Goal: Task Accomplishment & Management: Manage account settings

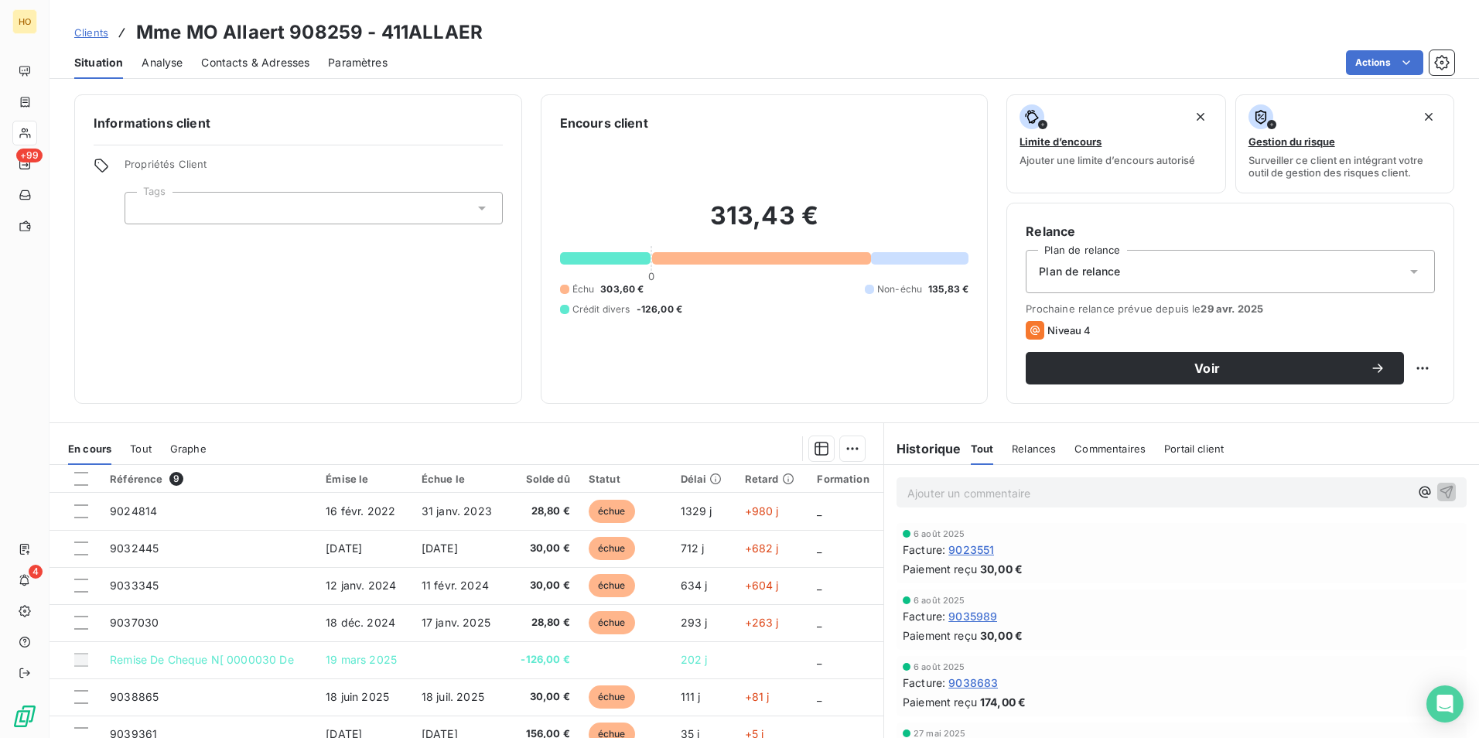
scroll to position [71, 0]
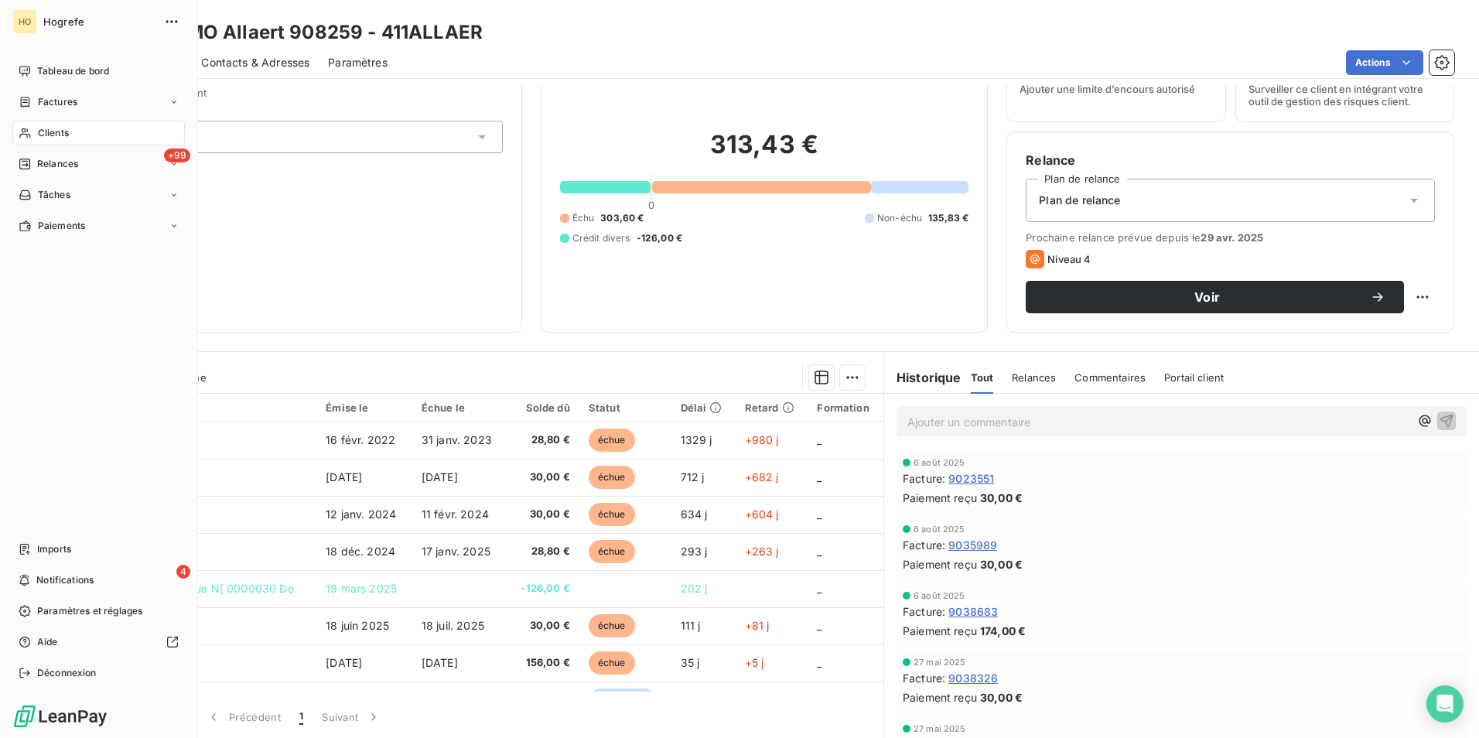
click at [29, 131] on icon at bounding box center [25, 133] width 13 height 12
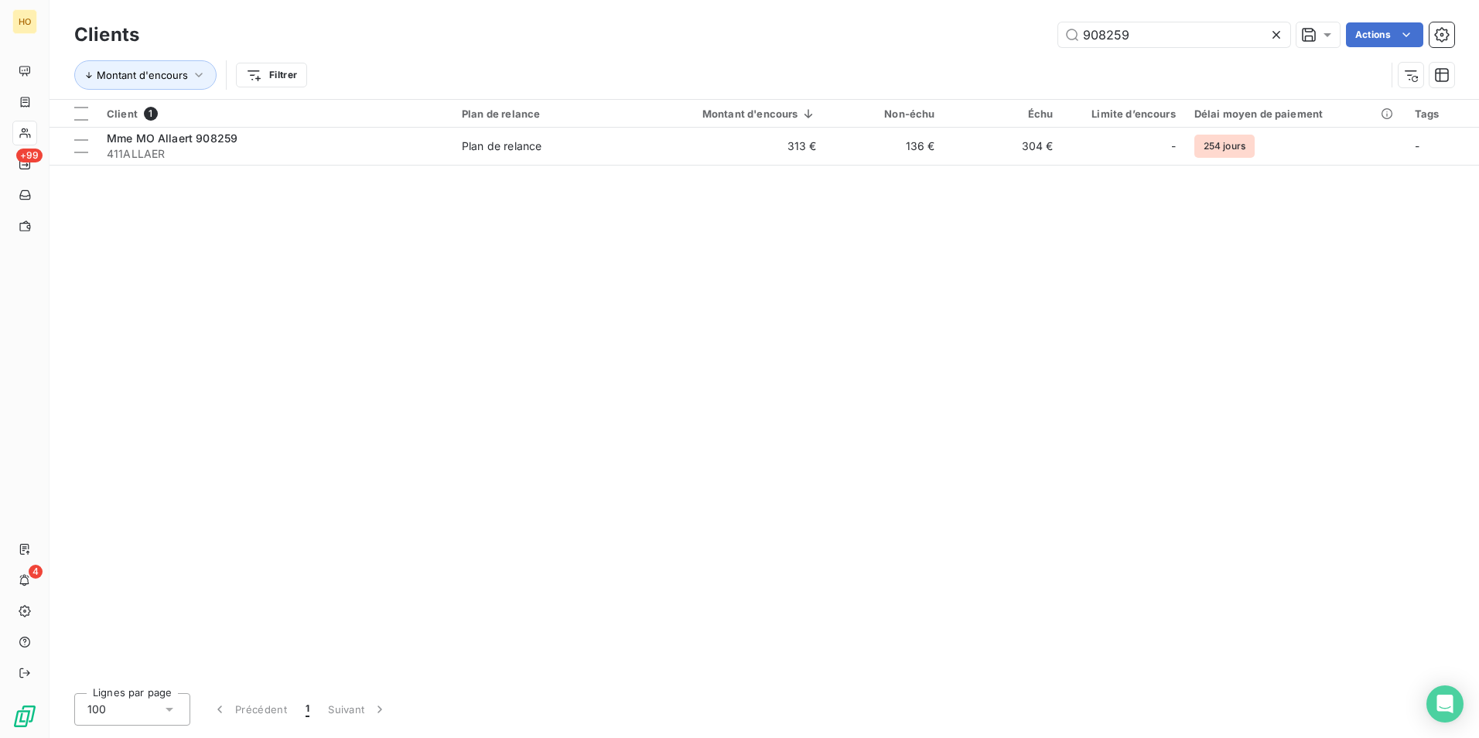
drag, startPoint x: 1137, startPoint y: 40, endPoint x: 834, endPoint y: 23, distance: 303.8
click at [834, 23] on div "908259 Actions" at bounding box center [806, 34] width 1297 height 25
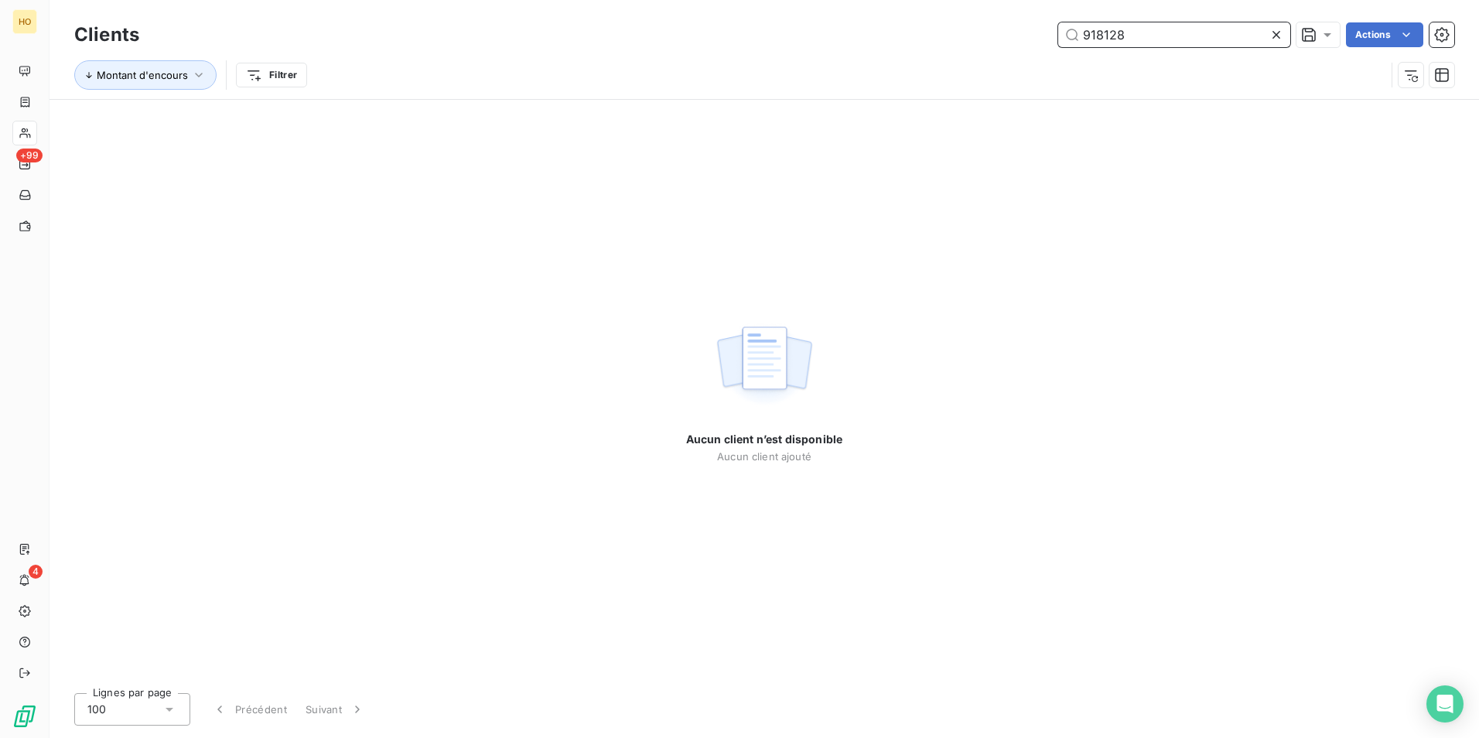
drag, startPoint x: 1133, startPoint y: 34, endPoint x: 665, endPoint y: 50, distance: 468.4
click at [665, 50] on div "Clients 918128 Actions" at bounding box center [764, 35] width 1380 height 32
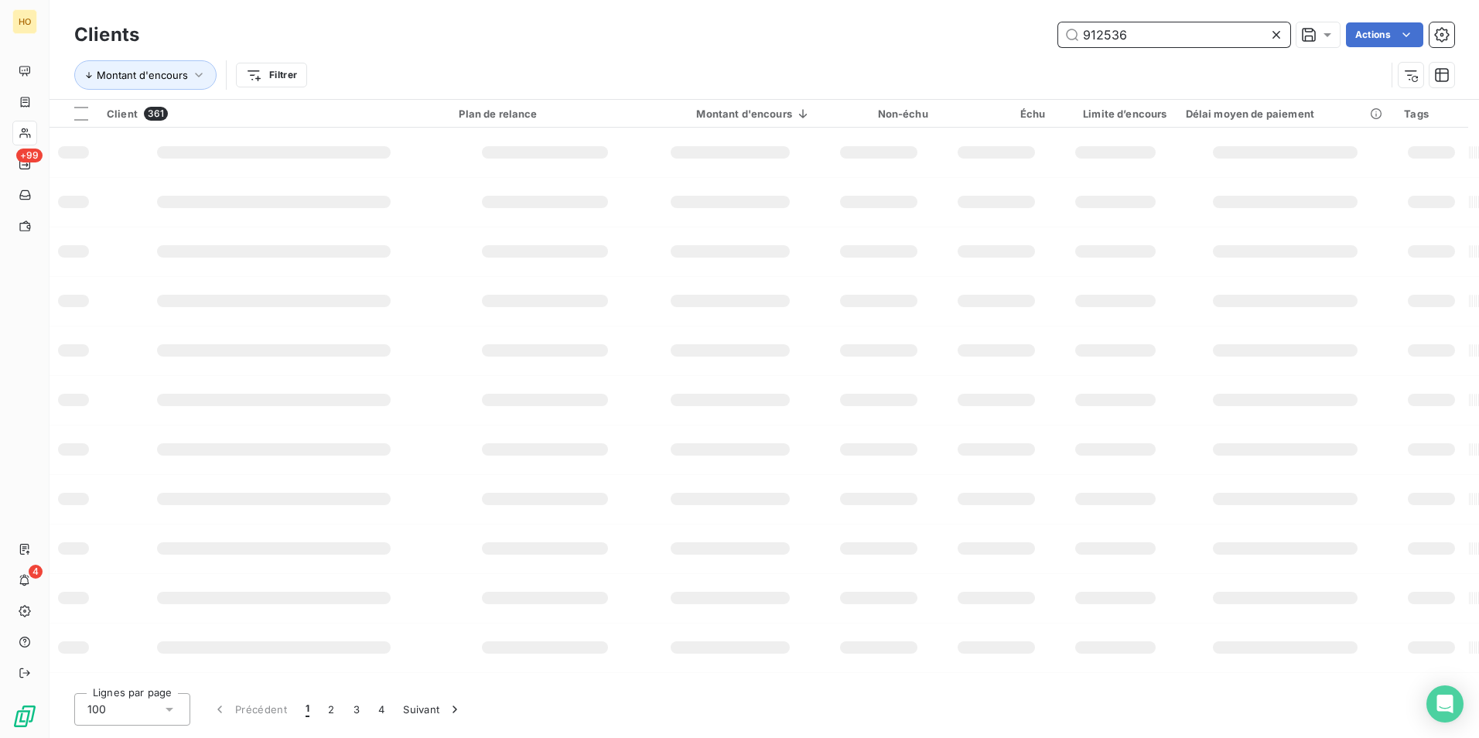
type input "912536"
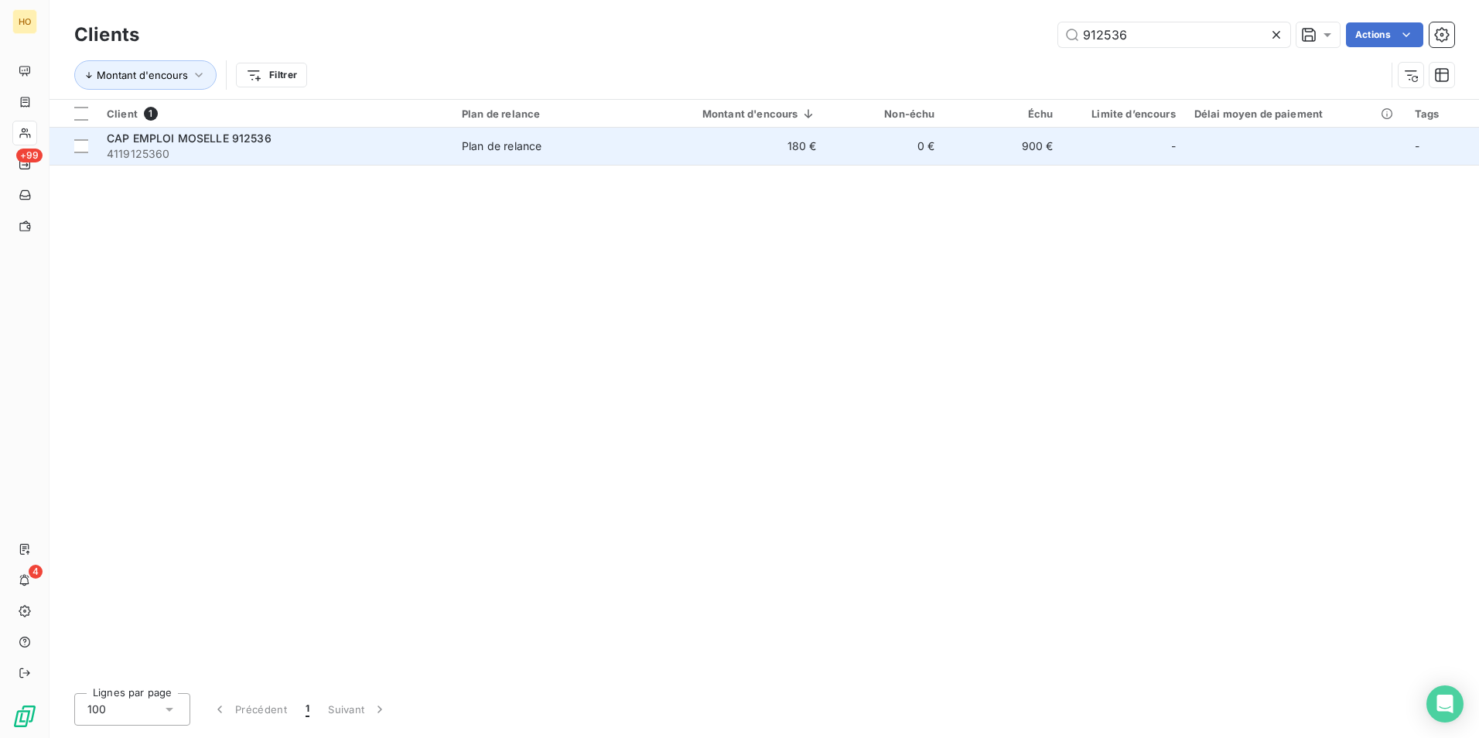
click at [775, 142] on td "180 €" at bounding box center [735, 146] width 181 height 37
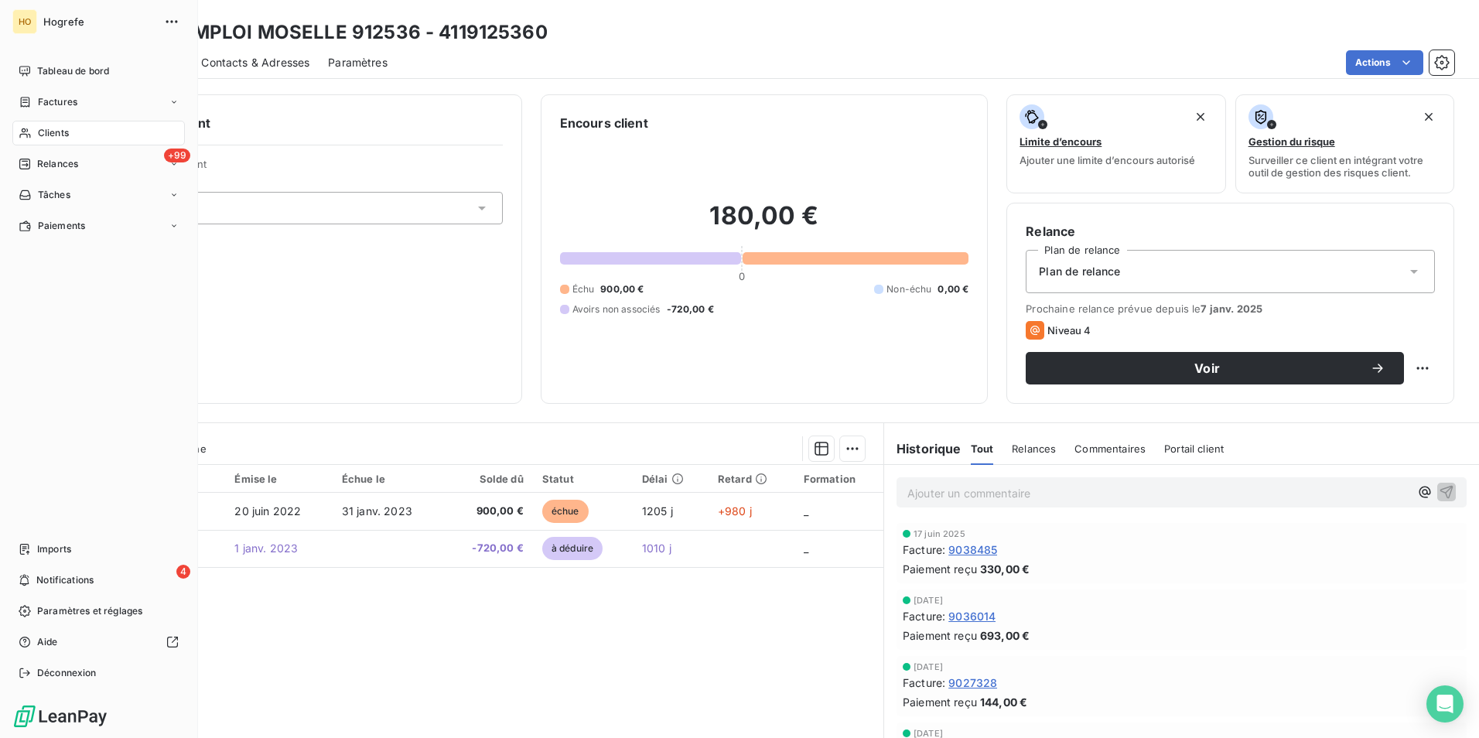
click at [48, 125] on div "Clients" at bounding box center [98, 133] width 173 height 25
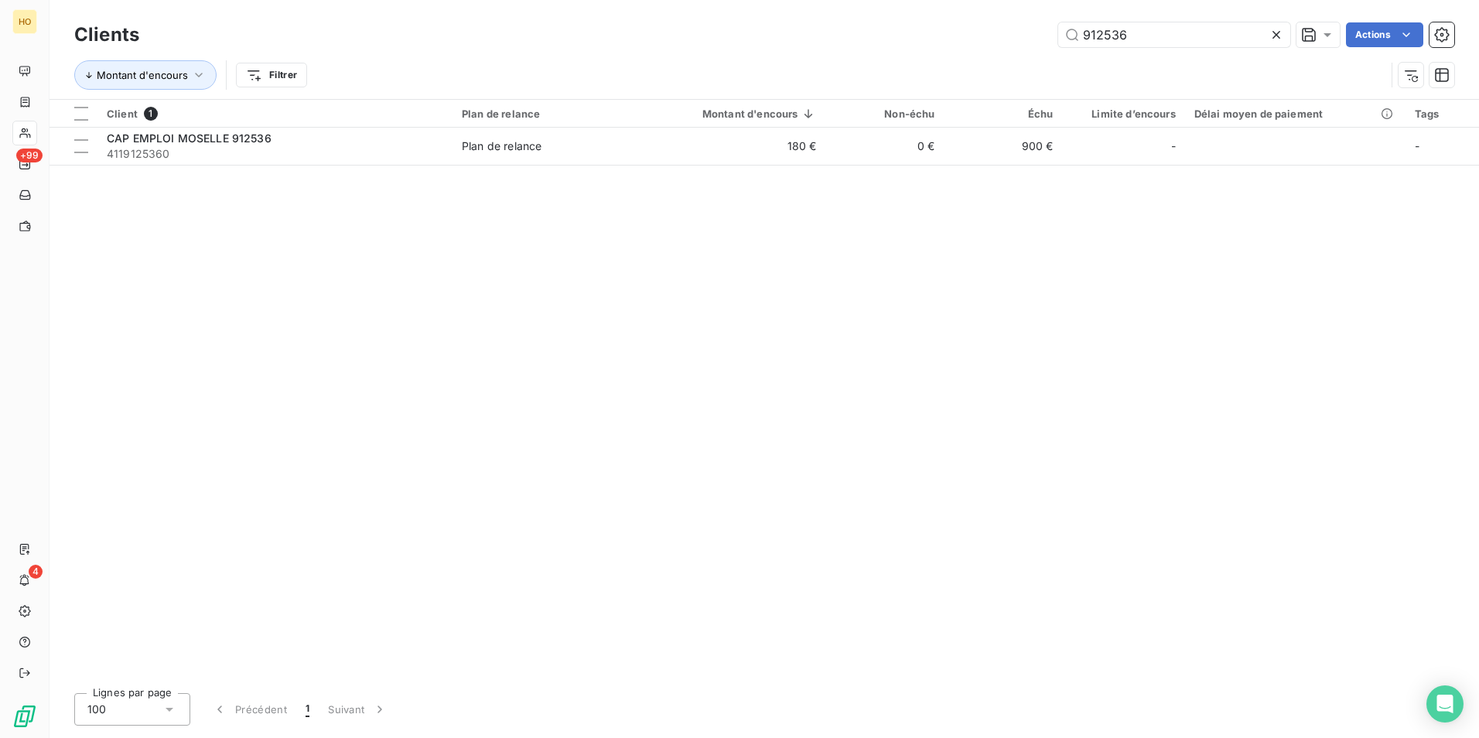
drag, startPoint x: 1135, startPoint y: 34, endPoint x: 713, endPoint y: 45, distance: 422.6
click at [713, 45] on div "912536 Actions" at bounding box center [806, 34] width 1297 height 25
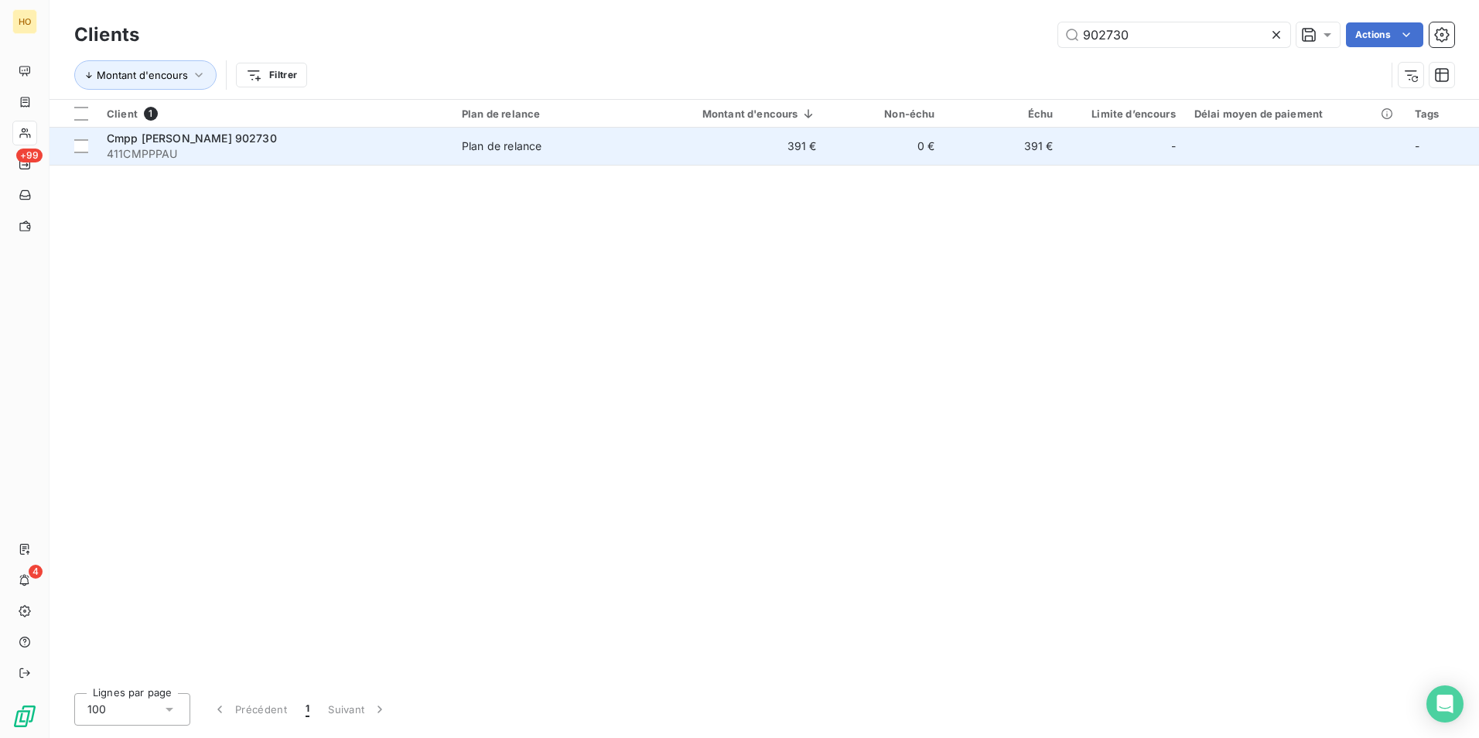
type input "902730"
click at [802, 150] on td "391 €" at bounding box center [735, 146] width 181 height 37
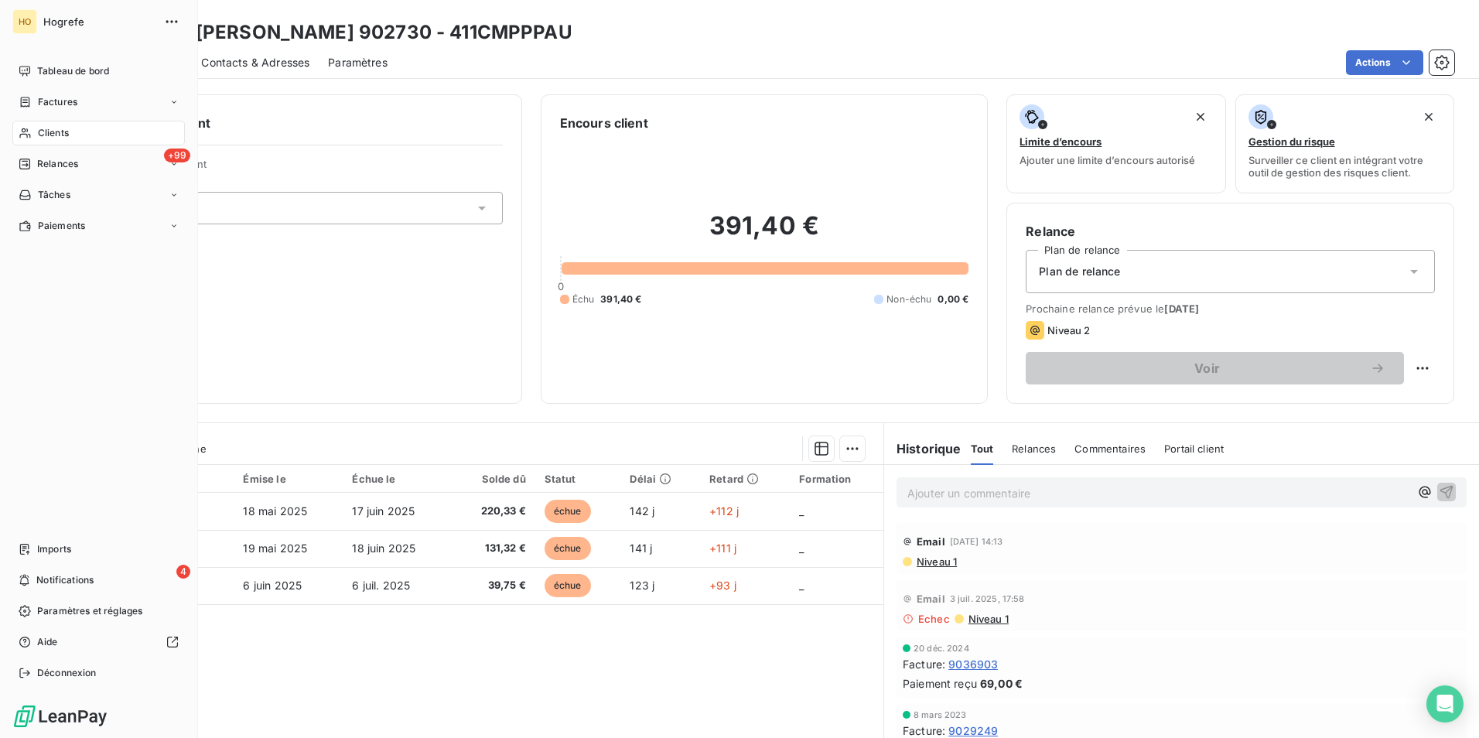
click at [54, 138] on span "Clients" at bounding box center [53, 133] width 31 height 14
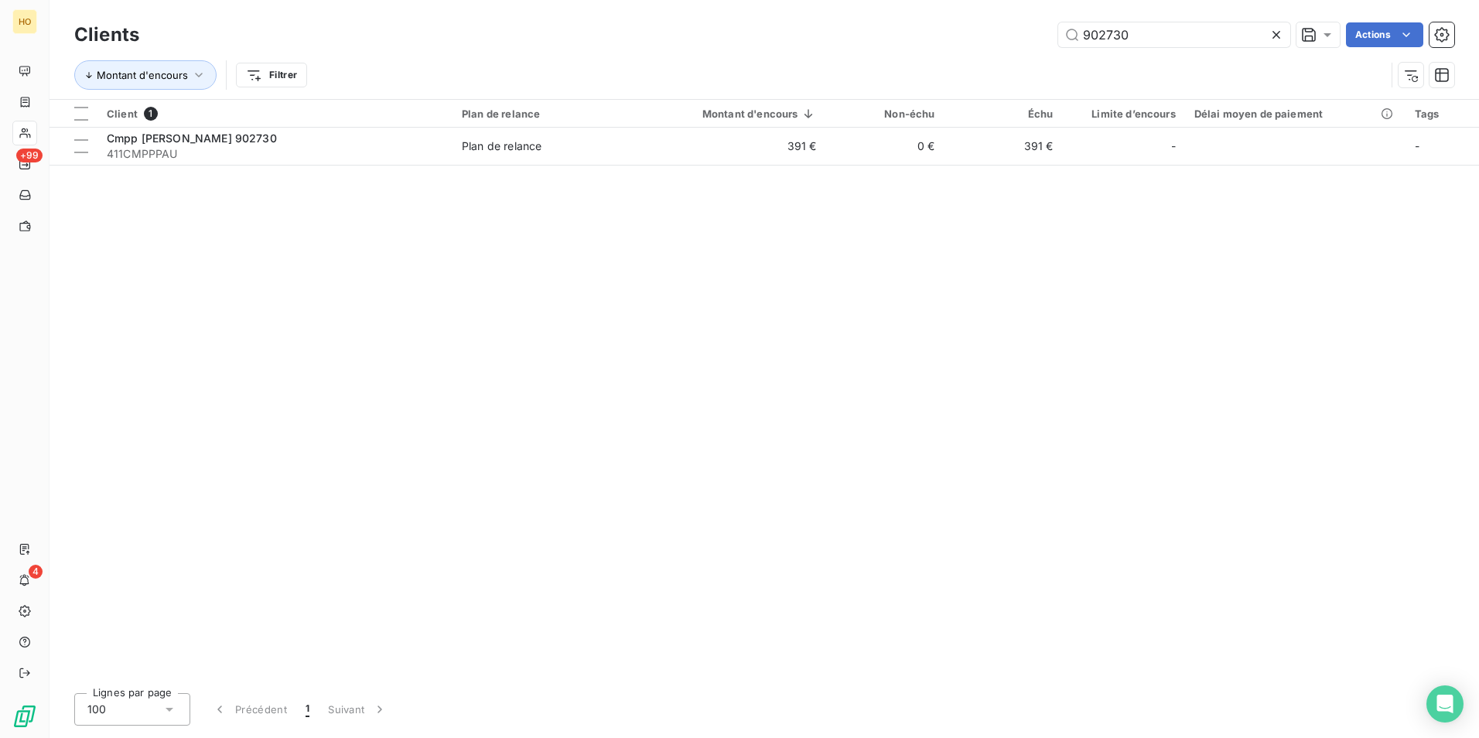
drag, startPoint x: 1161, startPoint y: 39, endPoint x: 830, endPoint y: 37, distance: 330.4
click at [830, 37] on div "902730 Actions" at bounding box center [806, 34] width 1297 height 25
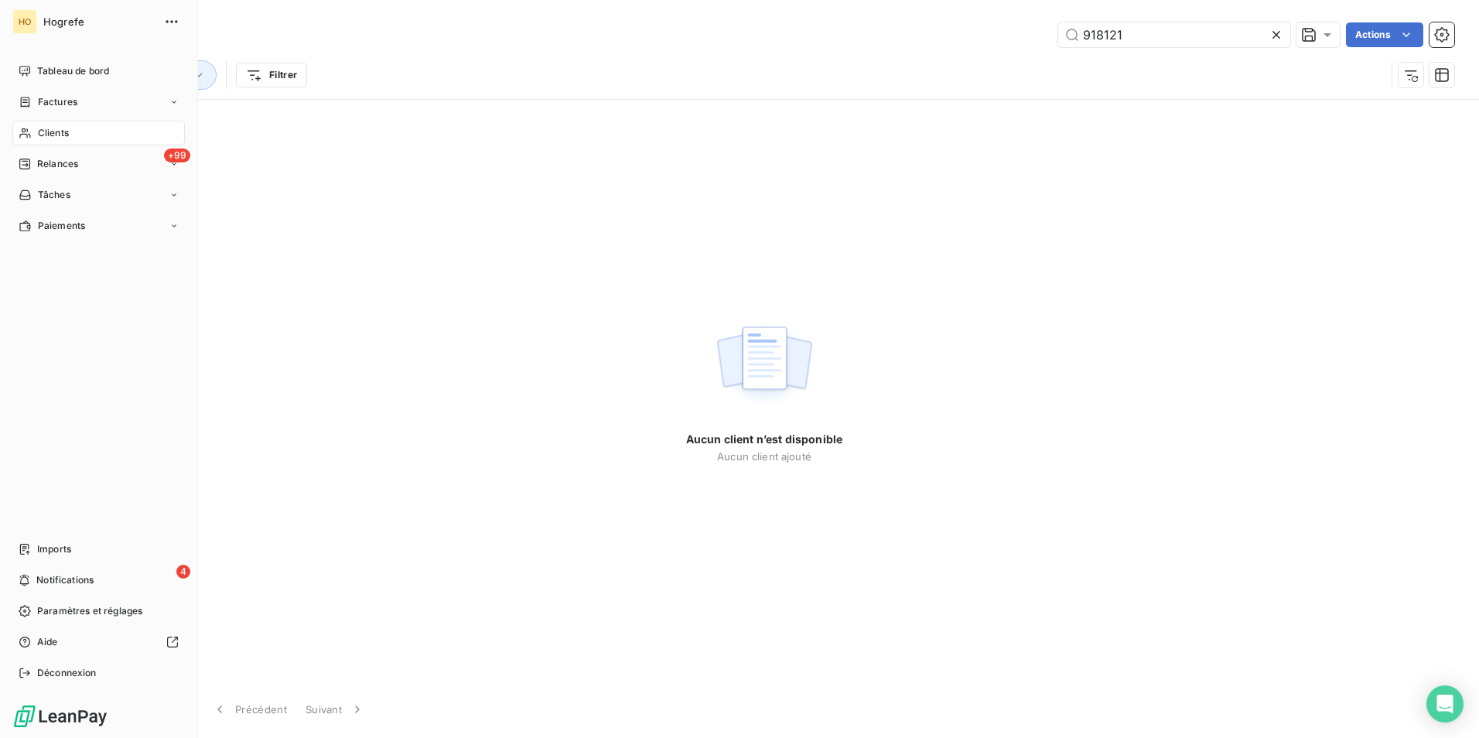
click at [44, 131] on span "Clients" at bounding box center [53, 133] width 31 height 14
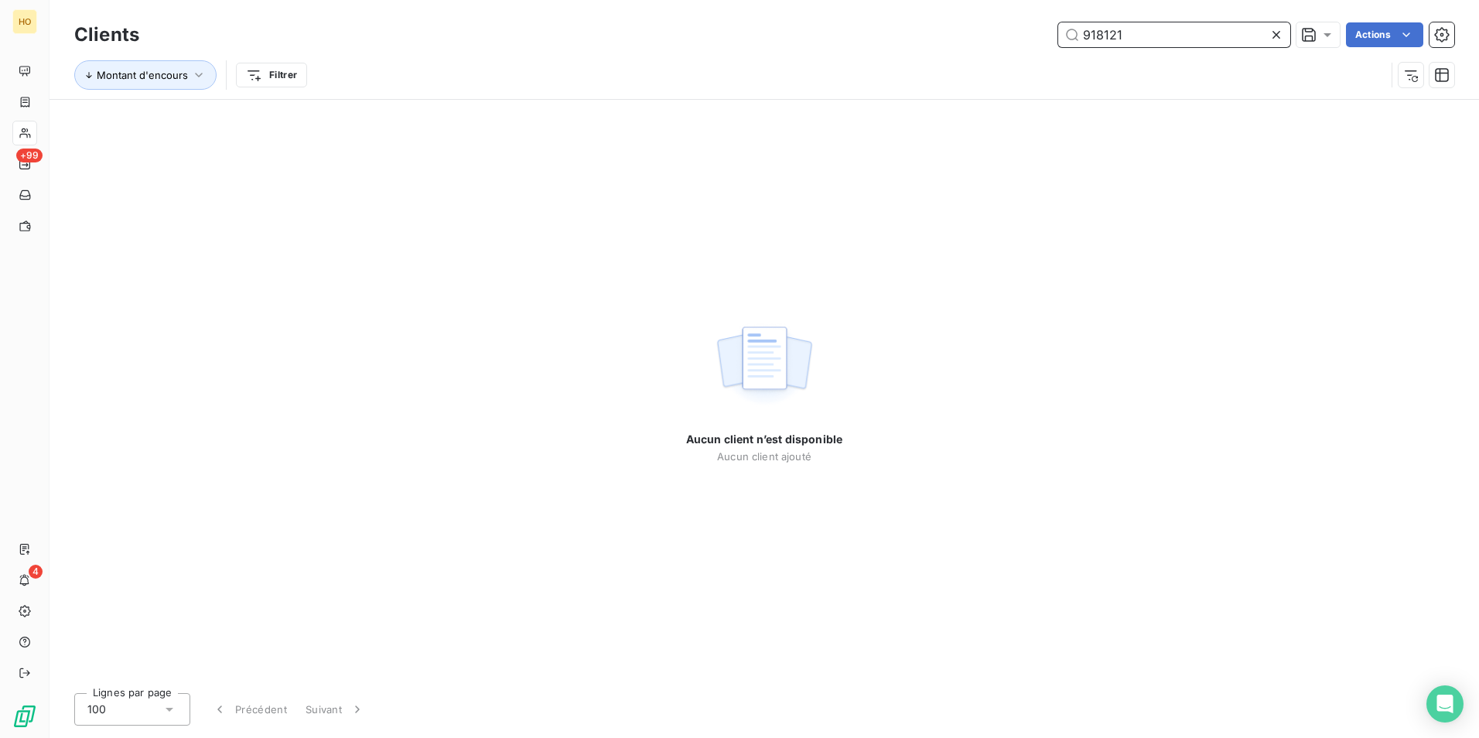
drag, startPoint x: 1149, startPoint y: 39, endPoint x: 867, endPoint y: 46, distance: 282.5
click at [867, 46] on div "918121 Actions" at bounding box center [806, 34] width 1297 height 25
type input "918095"
